Goal: Transaction & Acquisition: Purchase product/service

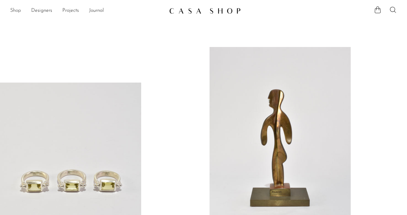
click at [18, 8] on link "Shop" at bounding box center [15, 11] width 11 height 8
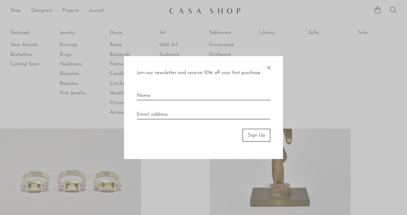
click at [272, 68] on div "Join our newsletter and receive 10% off your first purchase. × Sign Up" at bounding box center [203, 107] width 159 height 103
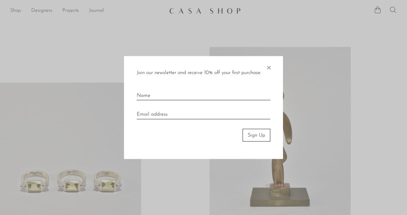
click at [268, 68] on span "×" at bounding box center [268, 66] width 6 height 20
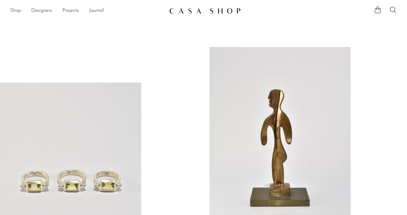
click at [17, 11] on link "Shop" at bounding box center [15, 11] width 11 height 8
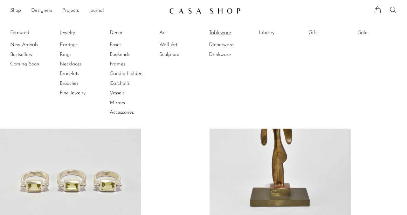
click at [220, 33] on link "Tableware" at bounding box center [233, 32] width 48 height 7
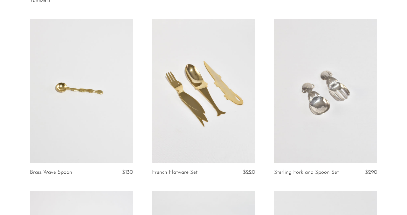
scroll to position [327, 0]
